Goal: Check status: Check status

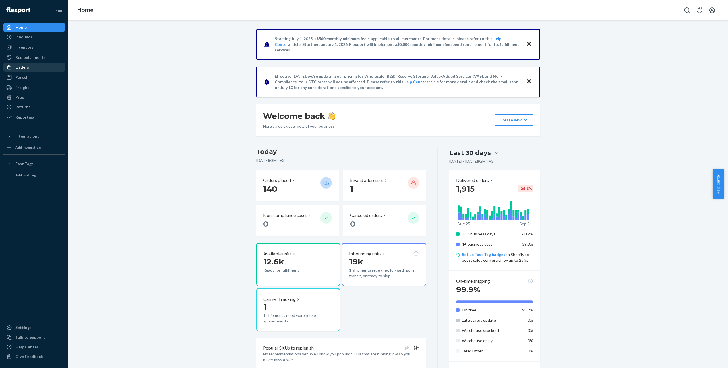
click at [30, 68] on div "Orders" at bounding box center [34, 67] width 60 height 8
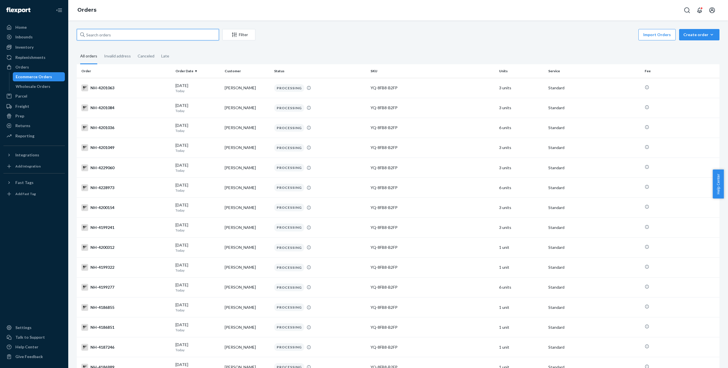
click at [106, 37] on input "text" at bounding box center [148, 34] width 142 height 11
paste input "4221527"
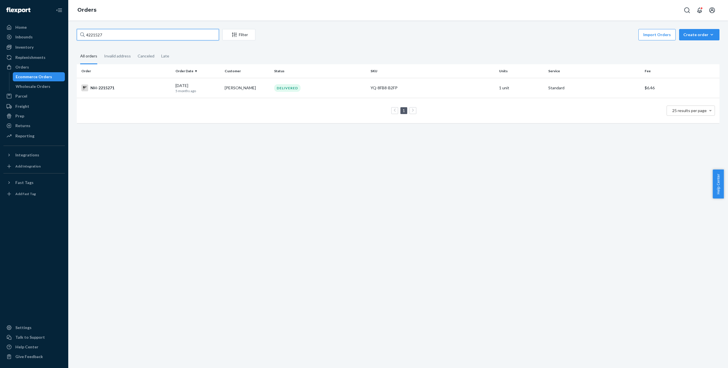
paste input "[EMAIL_ADDRESS][DOMAIN_NAME]"
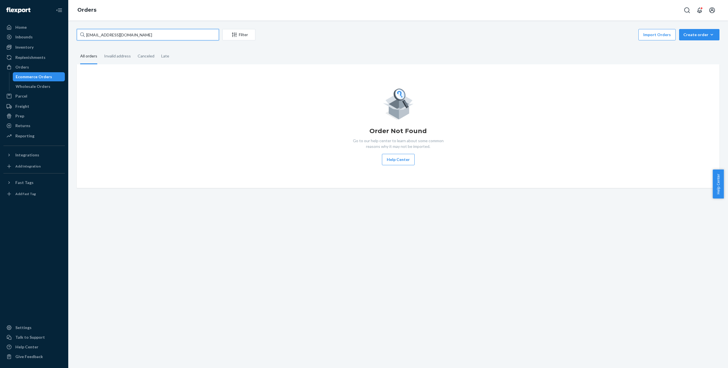
paste input "[PERSON_NAME][GEOGRAPHIC_DATA]"
click at [132, 31] on input "[PERSON_NAME][GEOGRAPHIC_DATA]" at bounding box center [148, 34] width 142 height 11
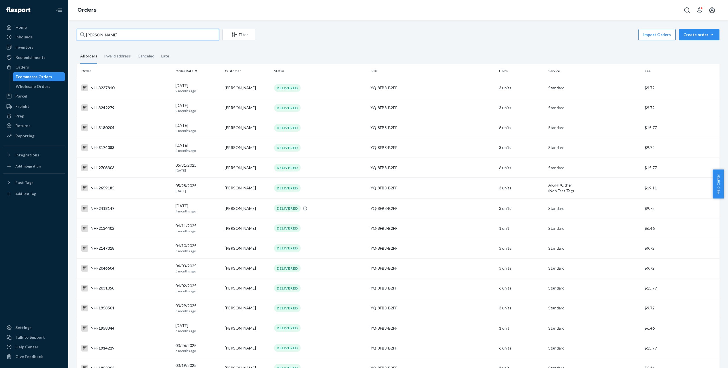
click at [190, 39] on input "[PERSON_NAME]" at bounding box center [148, 34] width 142 height 11
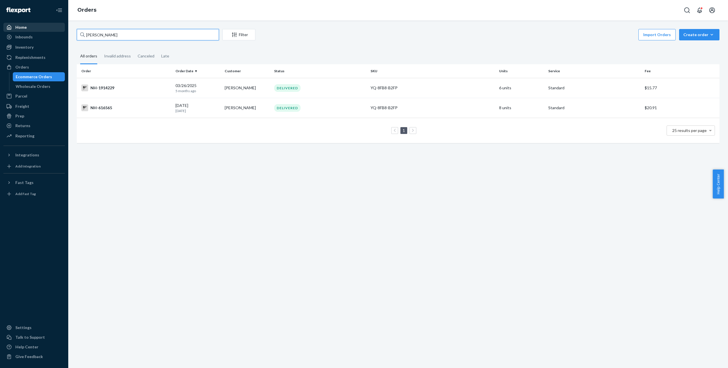
drag, startPoint x: 130, startPoint y: 31, endPoint x: 39, endPoint y: 24, distance: 91.2
click at [40, 24] on div "Home Inbounds Shipping Plans Problems Inventory Products Replenishments Orders …" at bounding box center [364, 184] width 728 height 368
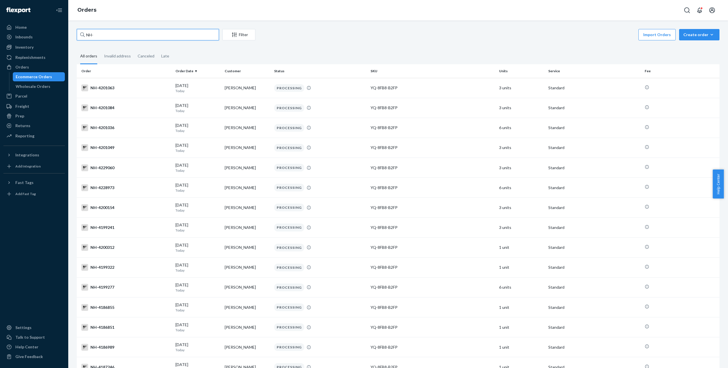
paste input "4221527"
type input "NH-4221527"
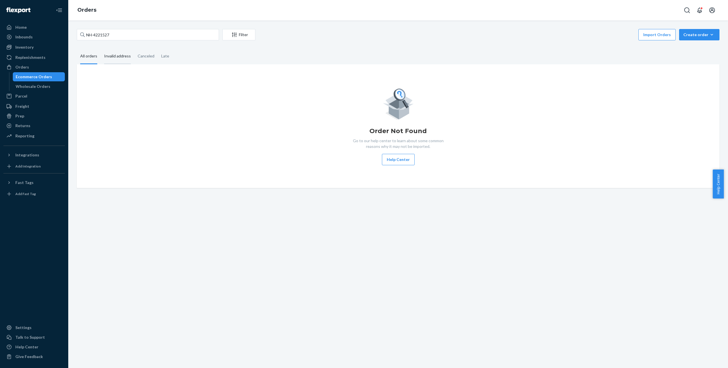
click at [126, 59] on div "Invalid address" at bounding box center [117, 57] width 27 height 16
click at [101, 49] on input "Invalid address" at bounding box center [101, 49] width 0 height 0
click at [144, 60] on div "Canceled" at bounding box center [146, 57] width 17 height 16
click at [134, 49] on input "Canceled" at bounding box center [134, 49] width 0 height 0
click at [155, 58] on div "Canceled" at bounding box center [146, 57] width 24 height 16
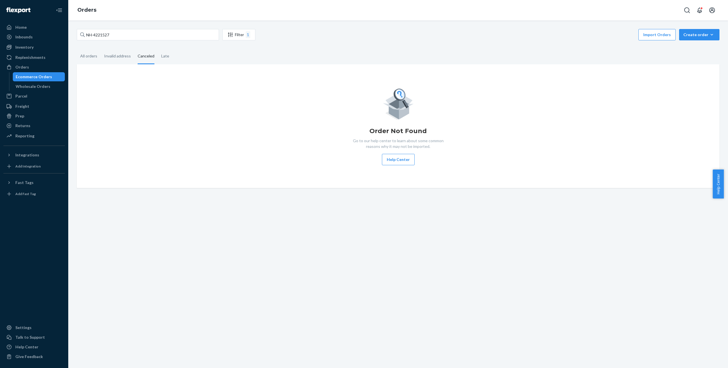
click at [134, 49] on input "Canceled" at bounding box center [134, 49] width 0 height 0
click at [158, 58] on div "Late" at bounding box center [165, 57] width 15 height 16
click at [158, 49] on input "Late" at bounding box center [158, 49] width 0 height 0
click at [86, 57] on div "All orders" at bounding box center [88, 57] width 17 height 16
click at [77, 49] on input "All orders" at bounding box center [77, 49] width 0 height 0
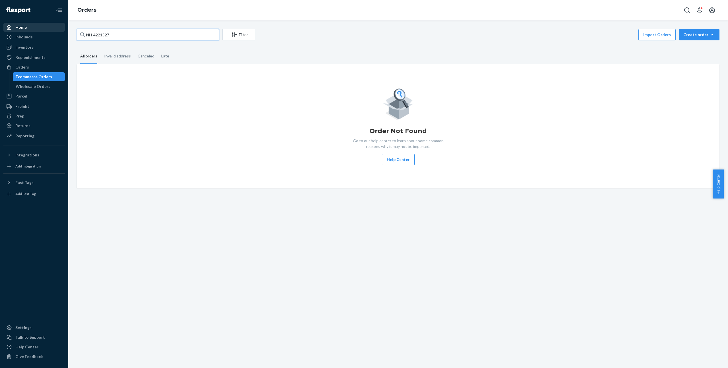
drag, startPoint x: 159, startPoint y: 30, endPoint x: 5, endPoint y: 31, distance: 154.1
click at [10, 29] on div "Home Inbounds Shipping Plans Problems Inventory Products Replenishments Orders …" at bounding box center [364, 184] width 728 height 368
